Goal: Information Seeking & Learning: Learn about a topic

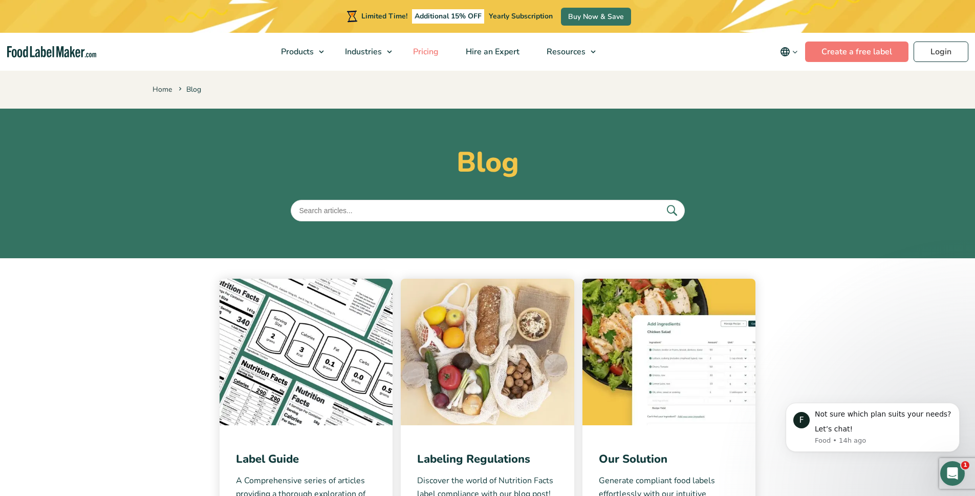
click at [427, 51] on span "Pricing" at bounding box center [425, 51] width 30 height 11
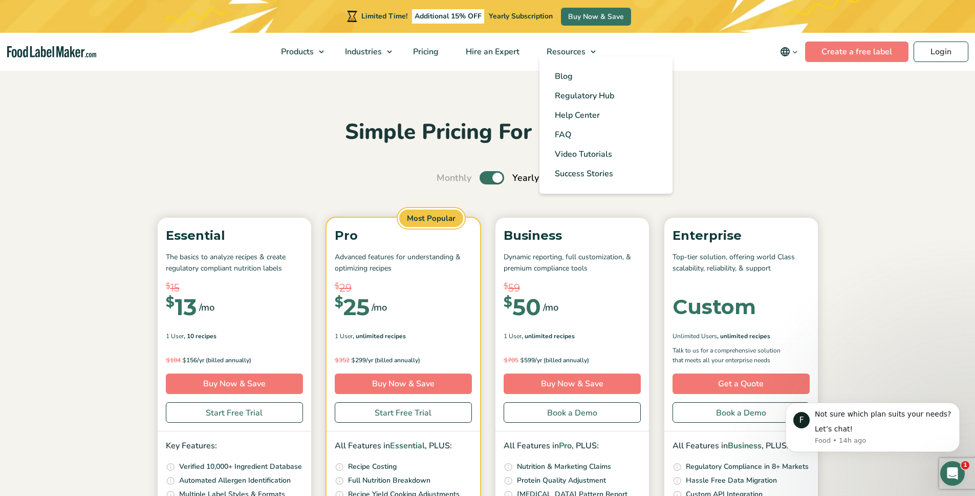
drag, startPoint x: 582, startPoint y: 83, endPoint x: 579, endPoint y: 60, distance: 23.2
click at [582, 83] on section "Simple Pricing For Everyone Monthly Toggle Yearly (6 Month Free + 2 Free Nutrit…" at bounding box center [487, 378] width 975 height 619
